Goal: Task Accomplishment & Management: Use online tool/utility

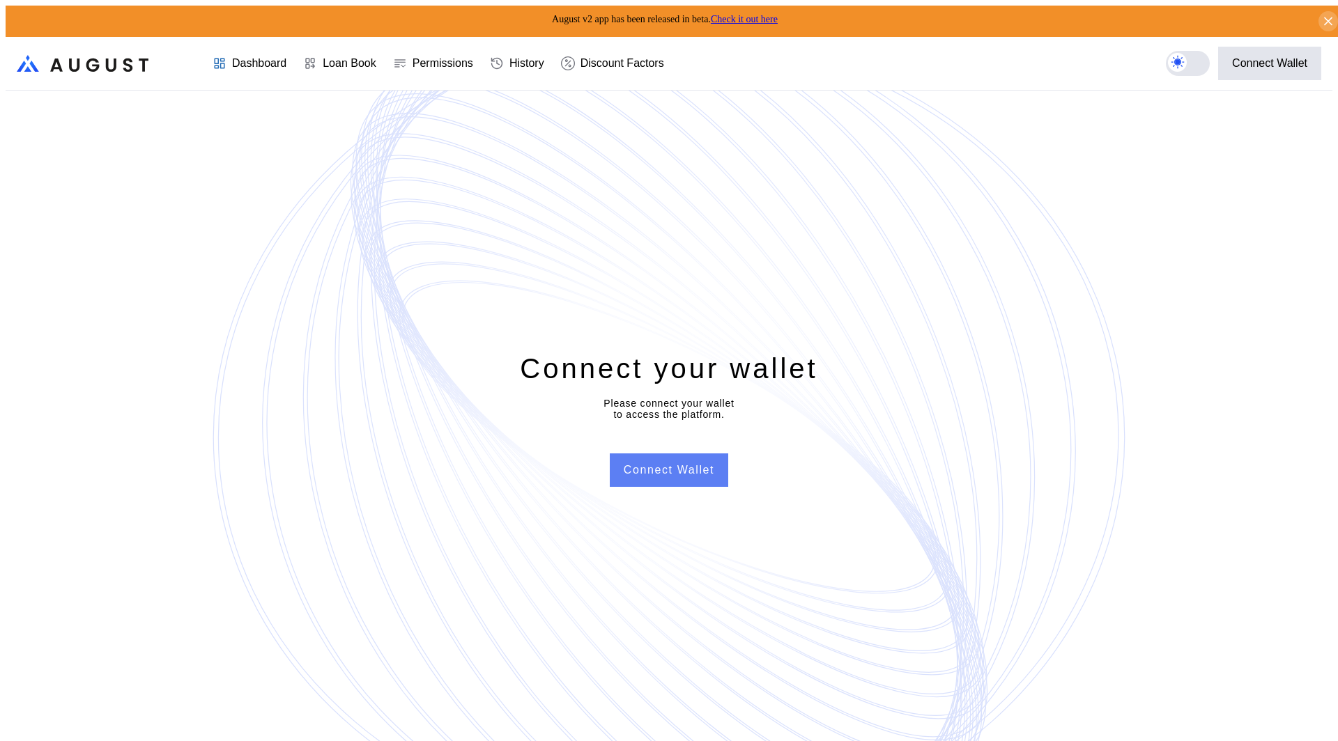
click at [649, 456] on button "Connect Wallet" at bounding box center [669, 470] width 118 height 33
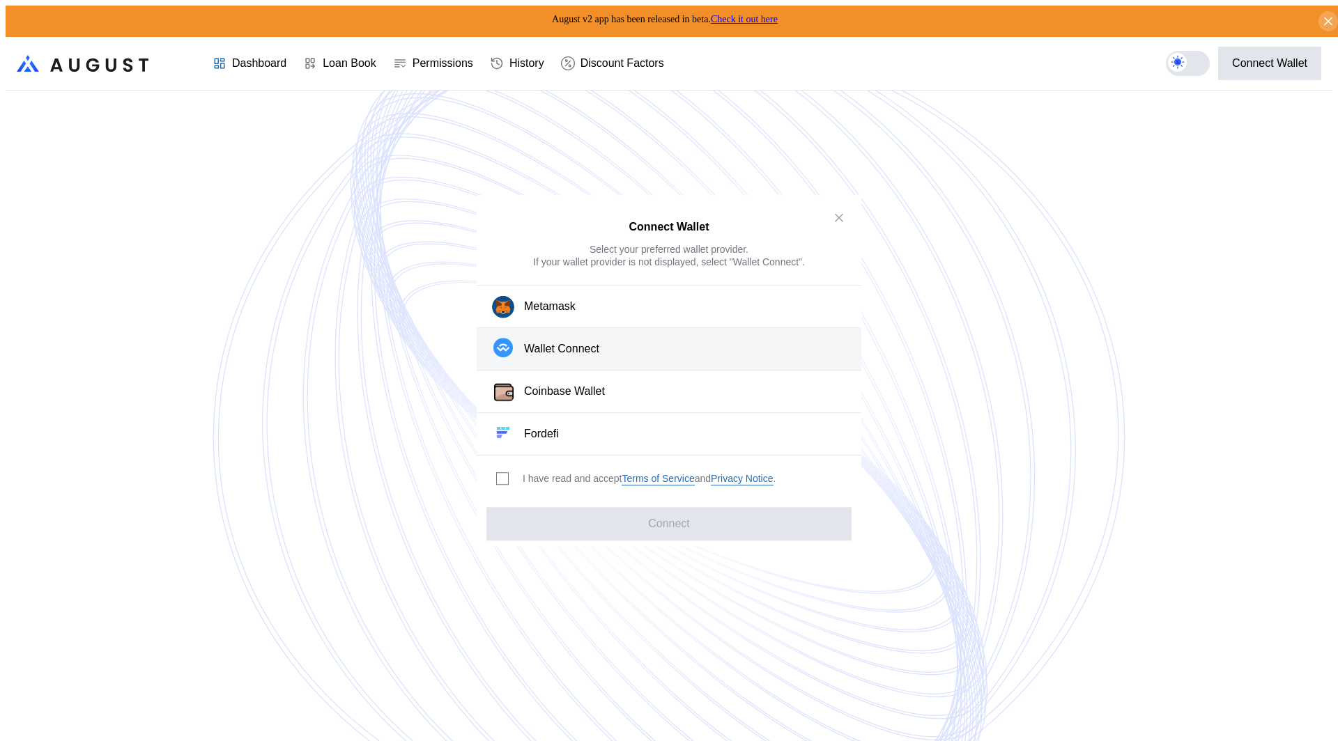
click at [576, 336] on button "Wallet Connect" at bounding box center [669, 349] width 385 height 42
